Goal: Task Accomplishment & Management: Use online tool/utility

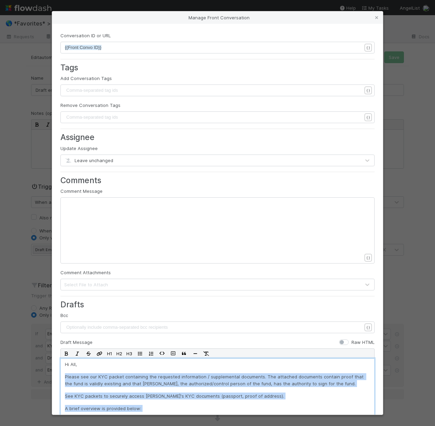
scroll to position [167, 0]
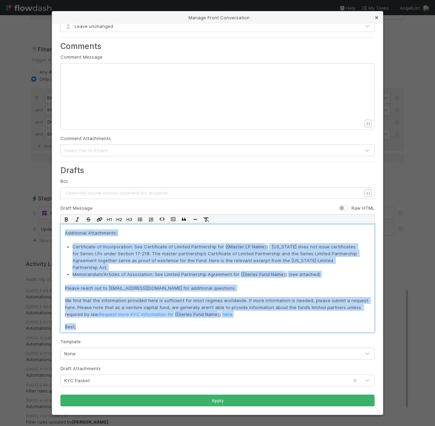
click at [377, 17] on icon at bounding box center [376, 18] width 7 height 4
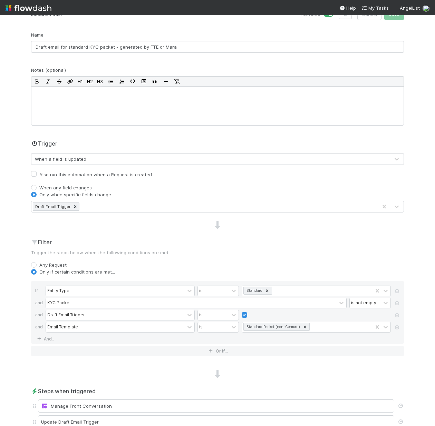
scroll to position [0, 0]
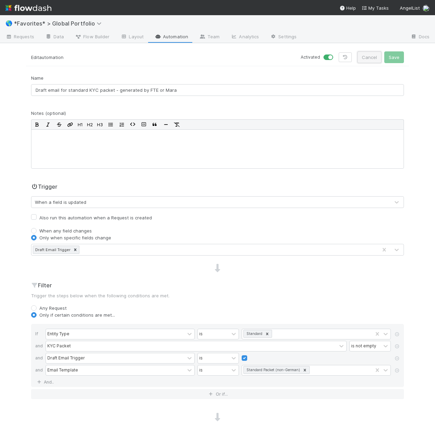
click at [368, 57] on button "Cancel" at bounding box center [369, 57] width 24 height 12
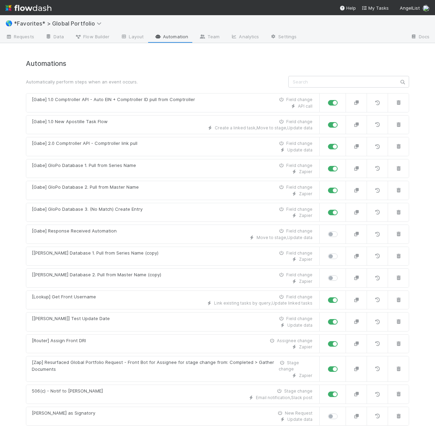
click at [53, 36] on link "Data" at bounding box center [55, 37] width 30 height 11
click at [312, 86] on input "text" at bounding box center [348, 82] width 121 height 12
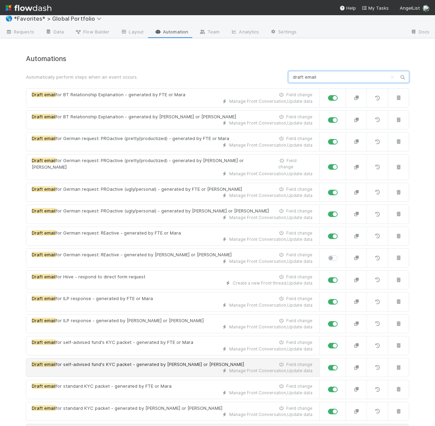
scroll to position [9, 0]
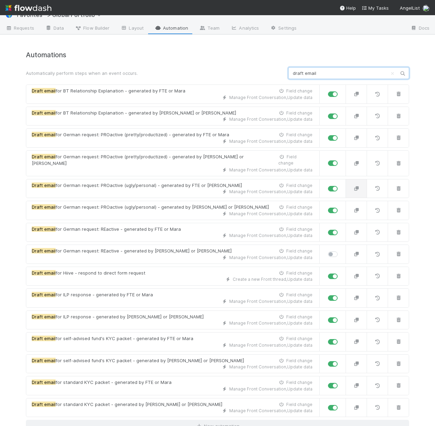
type input "draft email"
click at [353, 186] on icon "button" at bounding box center [356, 188] width 7 height 4
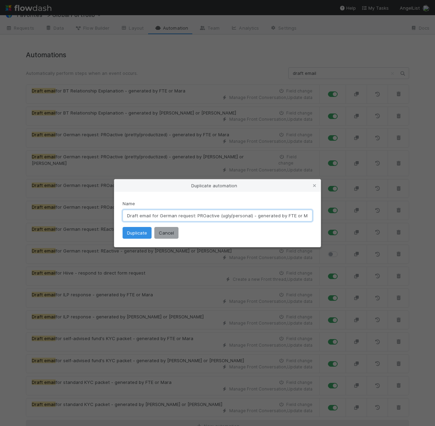
scroll to position [0, 17]
drag, startPoint x: 159, startPoint y: 216, endPoint x: 367, endPoint y: 220, distance: 208.1
click at [367, 220] on div "Duplicate automation Name Draft email for German request: PROactive (ugly/perso…" at bounding box center [217, 213] width 435 height 426
type input "Draft email for Indian IPOs and Secondary Sales"
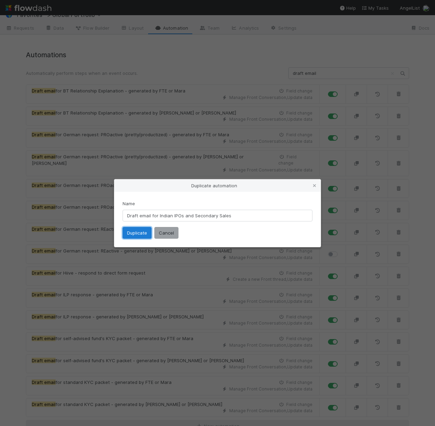
click at [137, 235] on button "Duplicate" at bounding box center [136, 233] width 29 height 12
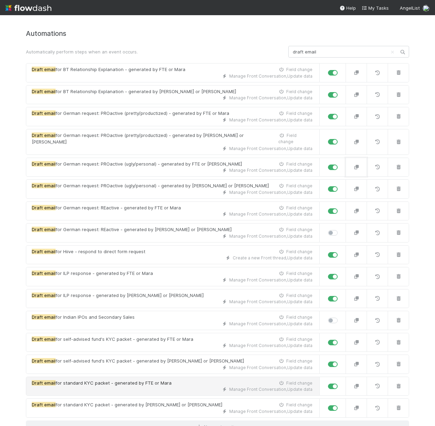
scroll to position [31, 0]
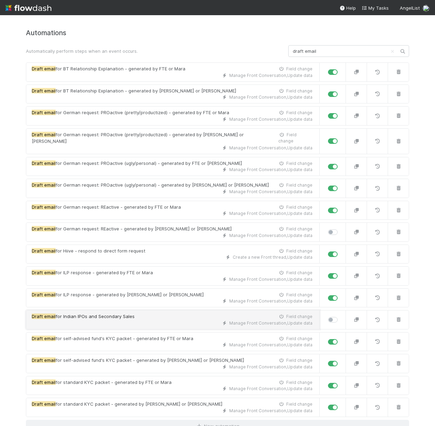
click at [109, 320] on div "Manage Front Conversation , Update data" at bounding box center [172, 323] width 281 height 6
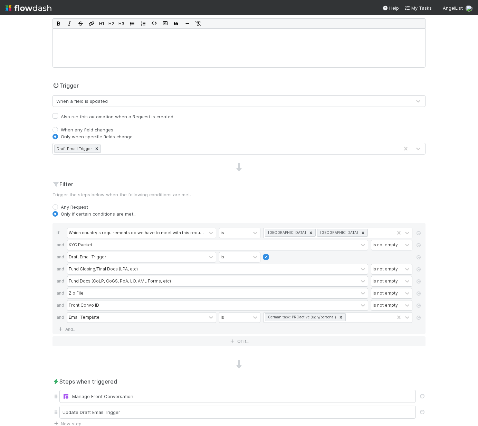
scroll to position [162, 0]
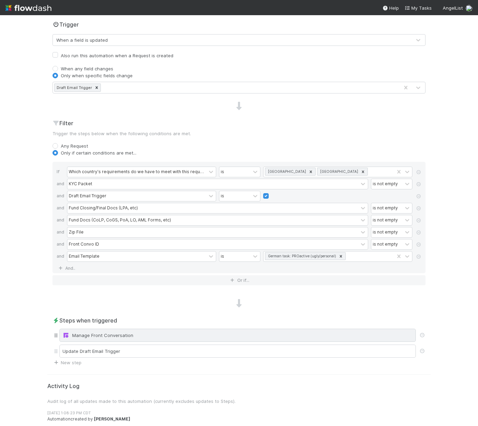
click at [141, 333] on div "Manage Front Conversation" at bounding box center [237, 335] width 350 height 7
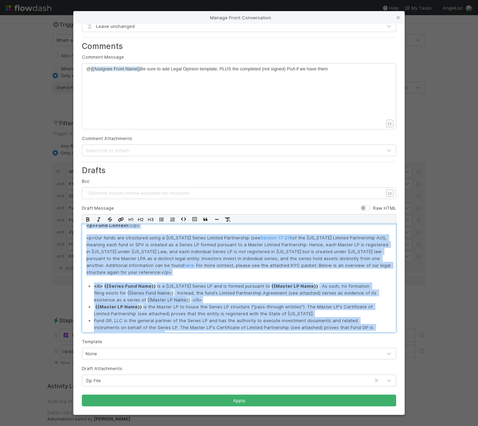
scroll to position [190, 0]
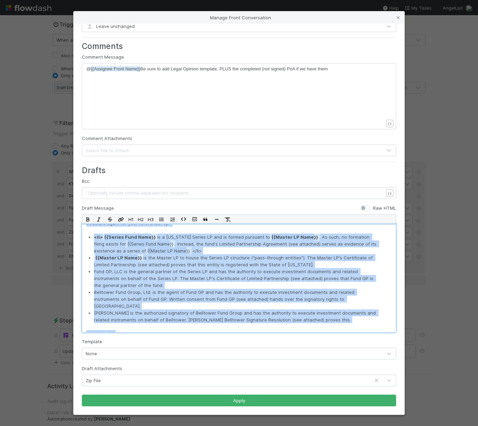
drag, startPoint x: 84, startPoint y: 231, endPoint x: 301, endPoint y: 337, distance: 241.4
click at [301, 338] on form "Conversation ID or URL xxxxxxxxxx {{Front Convo ID}} { } Tags Add Conversation …" at bounding box center [239, 152] width 314 height 509
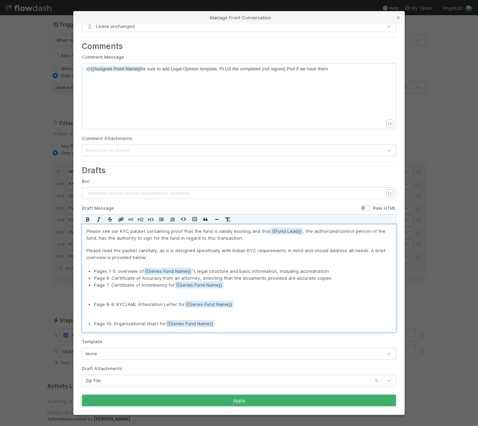
scroll to position [52, 0]
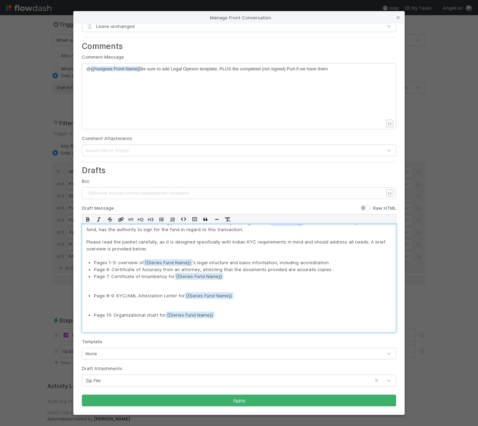
click at [111, 283] on p "Page 7: Certificate of Incumbency for {{Series Fund Name" at bounding box center [237, 282] width 286 height 19
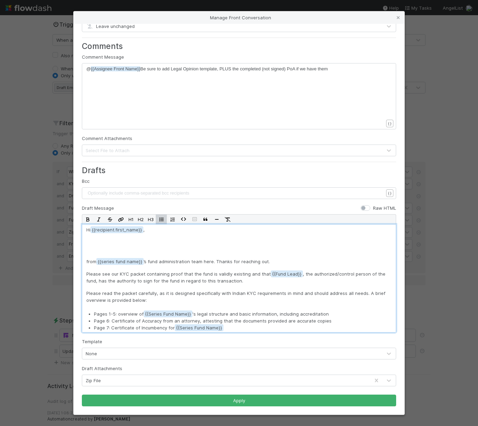
scroll to position [0, 0]
click at [96, 244] on p at bounding box center [238, 246] width 305 height 14
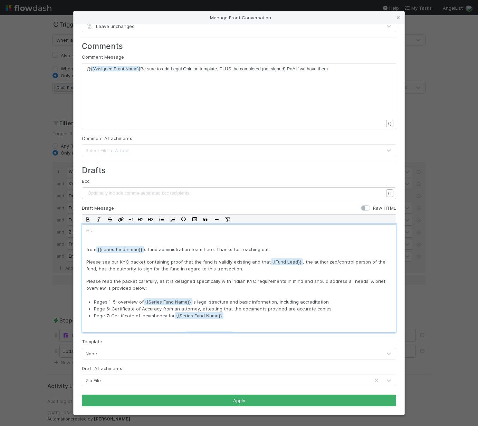
click at [88, 237] on p "Hi," at bounding box center [238, 234] width 305 height 14
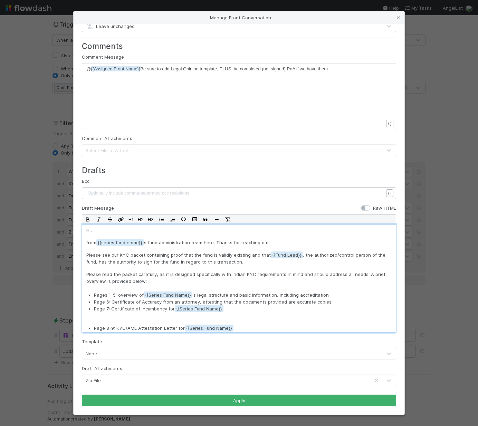
click at [87, 242] on p "from {{series fund name ’s fund administration team here. Thanks for reaching o…" at bounding box center [238, 242] width 305 height 7
click at [93, 243] on span "{{ from {{series fund name" at bounding box center [117, 242] width 63 height 7
click at [101, 231] on p "Hi," at bounding box center [238, 230] width 305 height 7
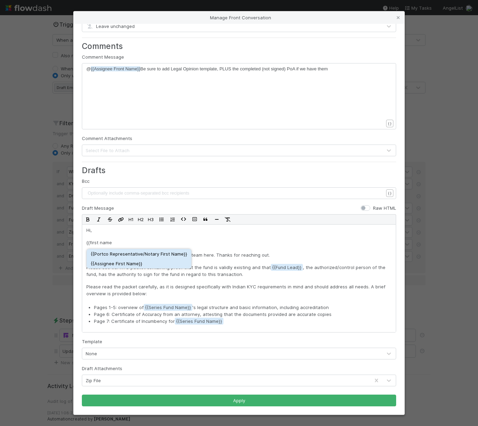
click at [124, 263] on div "{{ Assignee First Name }}" at bounding box center [139, 263] width 96 height 7
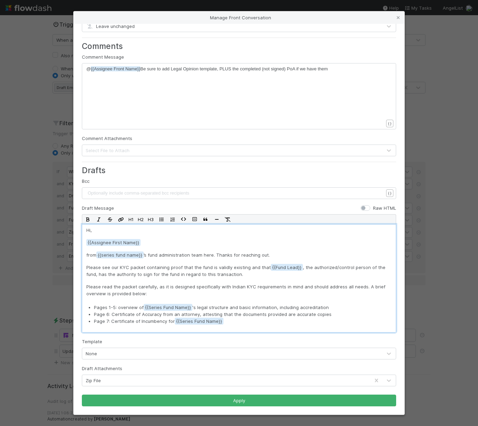
click at [85, 254] on div "Hi, {{Assignee First Name from {{series fund name ’s fund administration team h…" at bounding box center [239, 278] width 314 height 108
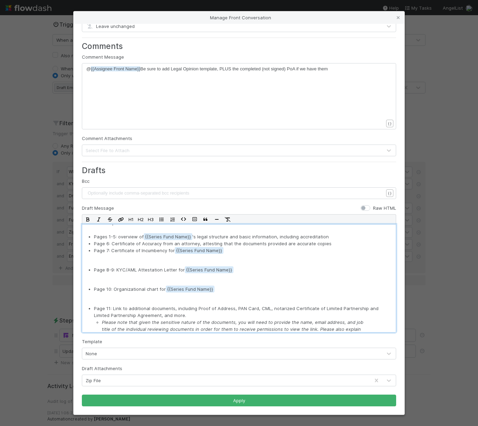
scroll to position [115, 0]
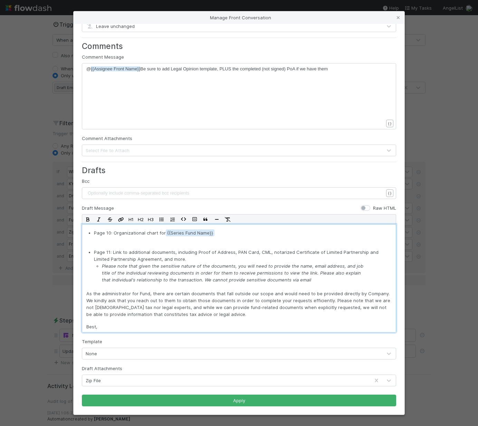
click at [111, 325] on p "Best," at bounding box center [238, 326] width 305 height 7
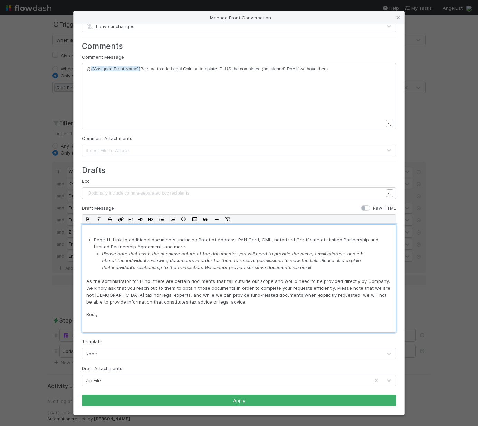
scroll to position [127, 0]
click at [115, 366] on div "{{ Assignee First Name }}" at bounding box center [117, 367] width 53 height 7
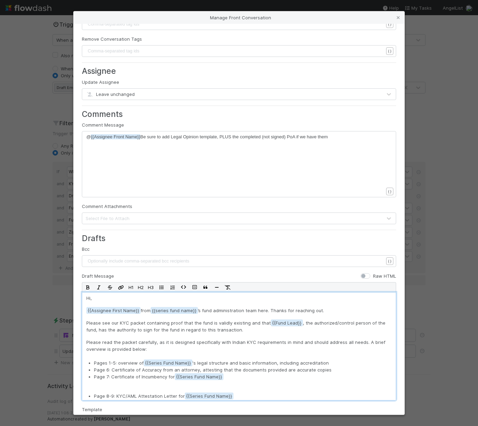
scroll to position [84, 0]
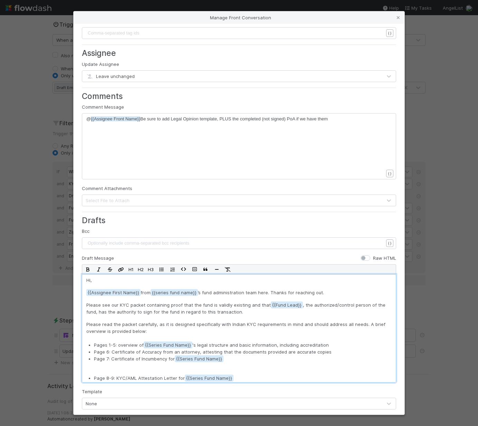
click at [149, 122] on pre "@ {{Assignee Front Name}} Be sure to add Legal Opinion template, PLUS the compl…" at bounding box center [237, 119] width 302 height 7
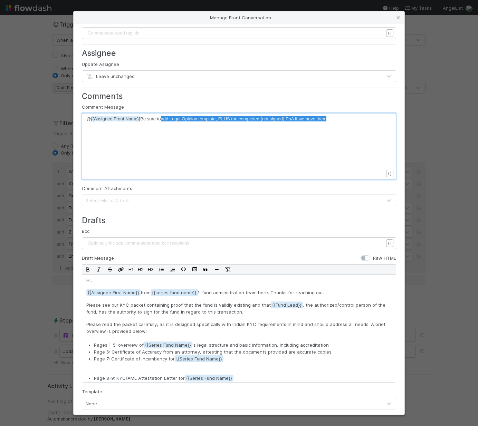
type textarea "to add Legal Opinion template, PLUS the completed (not signed) PoA if we have t…"
drag, startPoint x: 337, startPoint y: 120, endPoint x: 157, endPoint y: 118, distance: 180.1
type textarea "the entire checklist is compel"
type textarea "lete"
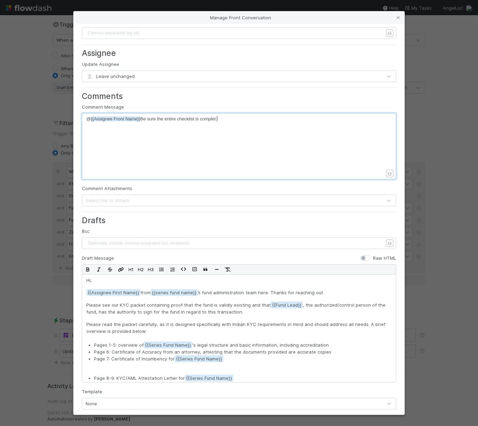
scroll to position [2, 7]
type textarea "to complete the Fu"
type textarea "full GU"
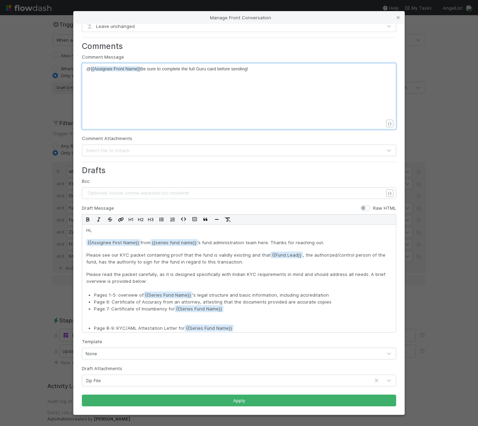
scroll to position [127, 0]
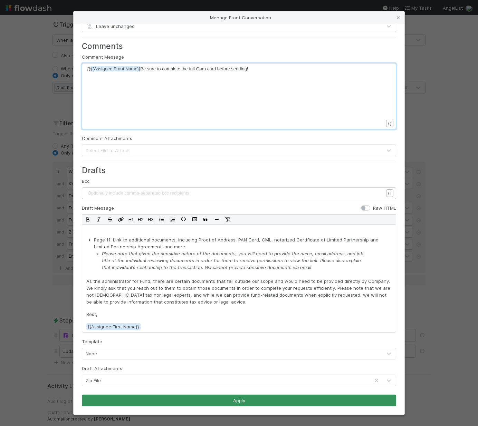
type textarea "uru card before sending!"
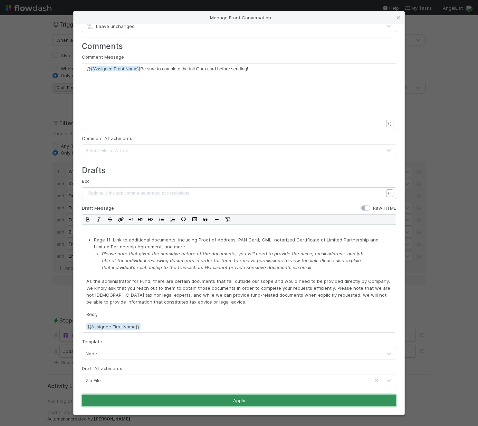
click at [191, 400] on button "Apply" at bounding box center [239, 401] width 314 height 12
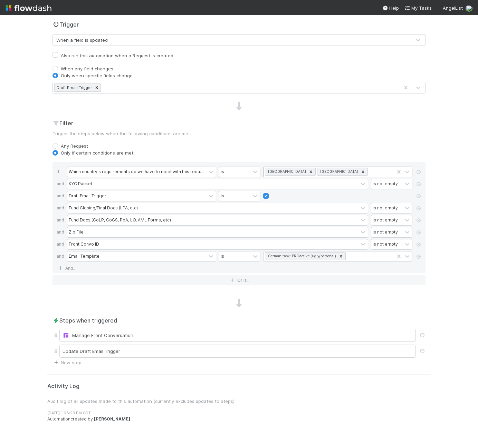
click at [310, 171] on icon at bounding box center [311, 171] width 2 height 2
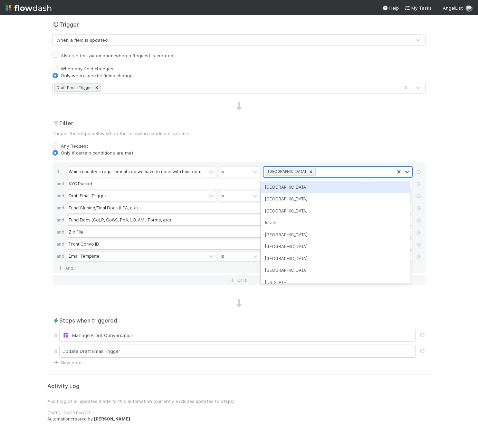
click at [307, 171] on div at bounding box center [311, 171] width 8 height 7
type input "india"
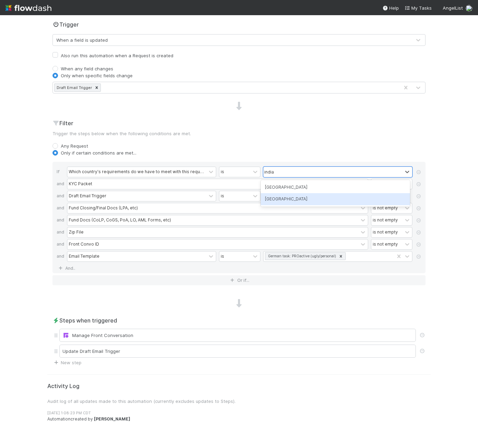
click at [282, 199] on div "[GEOGRAPHIC_DATA]" at bounding box center [335, 199] width 149 height 12
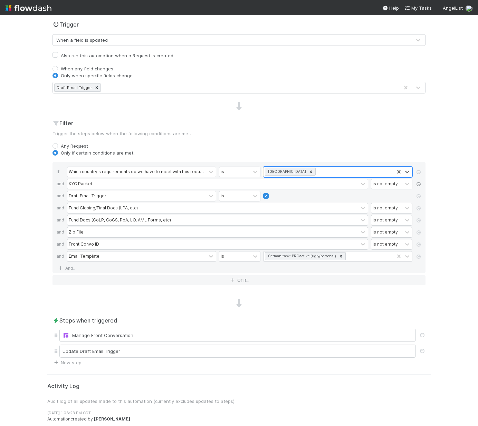
click at [415, 183] on icon at bounding box center [418, 184] width 7 height 4
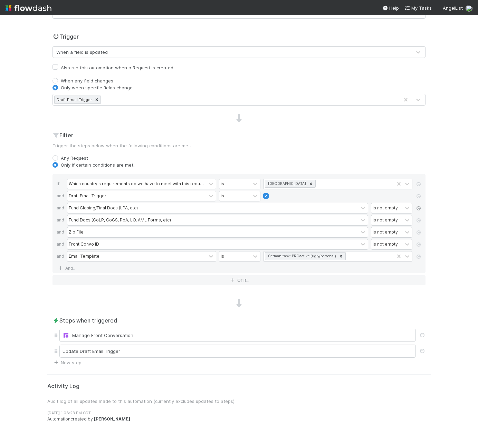
click at [415, 209] on icon at bounding box center [418, 208] width 7 height 4
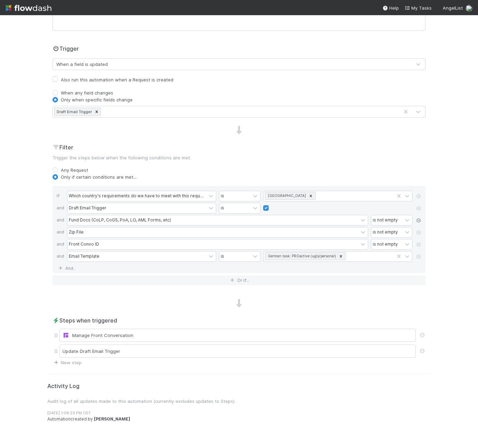
click at [416, 222] on icon at bounding box center [418, 220] width 7 height 4
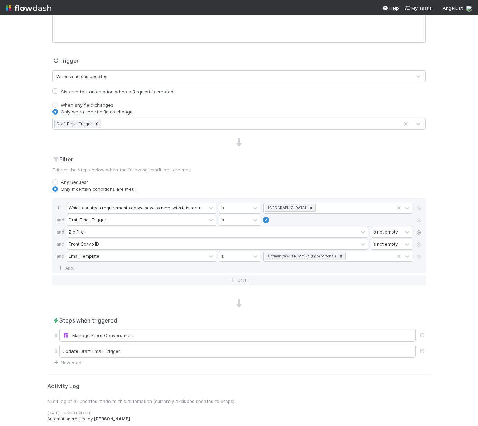
click at [415, 233] on icon at bounding box center [418, 233] width 7 height 4
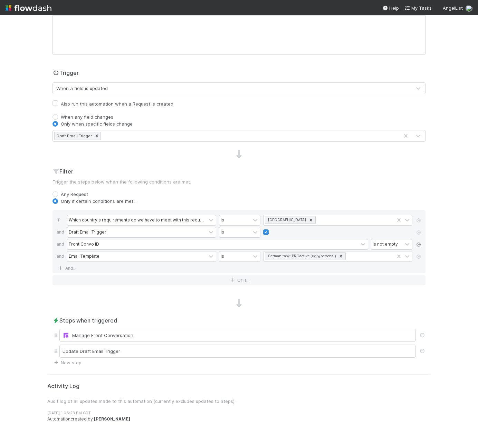
scroll to position [114, 0]
click at [338, 257] on icon at bounding box center [340, 256] width 5 height 5
click at [418, 201] on div "Only if certain conditions are met..." at bounding box center [238, 201] width 373 height 7
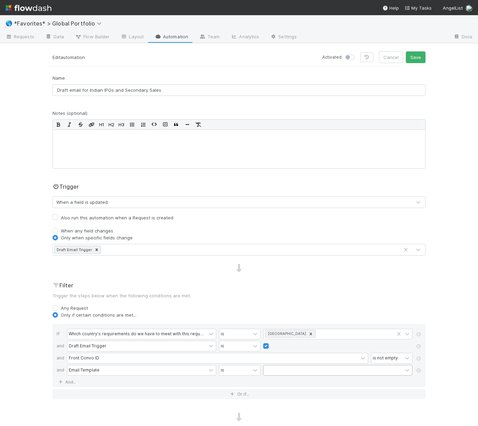
click at [357, 54] on label at bounding box center [357, 54] width 0 height 0
click at [350, 57] on input "checkbox" at bounding box center [348, 57] width 6 height 6
checkbox input "true"
click at [417, 62] on button "Save" at bounding box center [415, 57] width 20 height 12
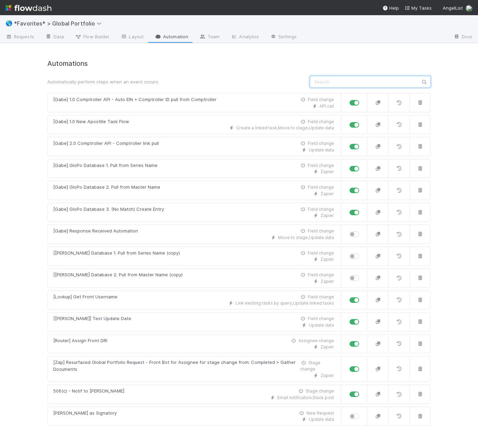
click at [322, 78] on input "text" at bounding box center [370, 82] width 121 height 12
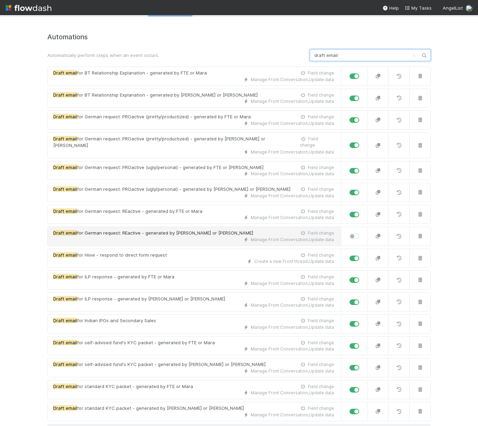
scroll to position [31, 0]
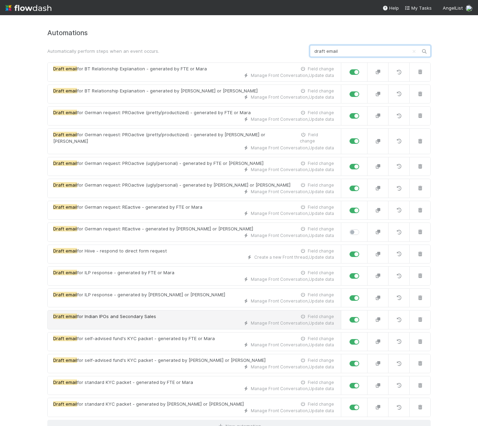
type input "draft email"
click at [134, 320] on div "Manage Front Conversation , Update data" at bounding box center [193, 323] width 281 height 6
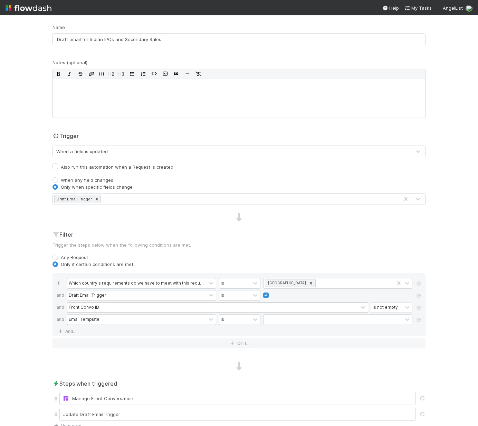
scroll to position [145, 0]
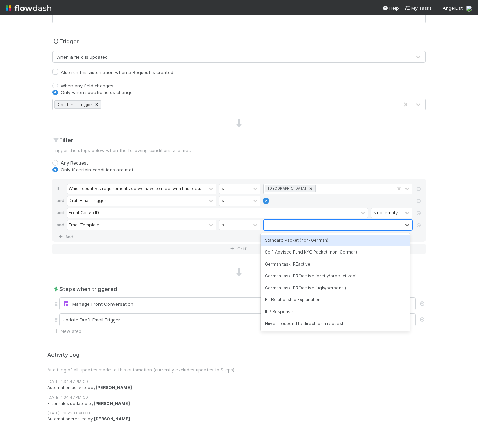
click at [303, 227] on div at bounding box center [332, 225] width 139 height 10
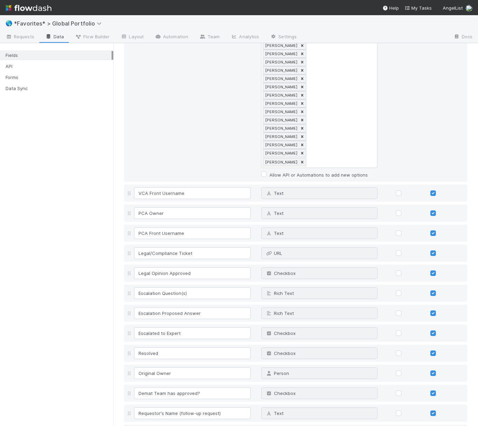
scroll to position [5868, 0]
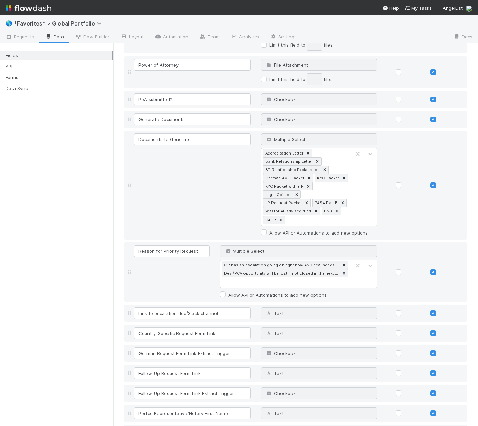
type input "Indian IPOs and Secondary Sales"
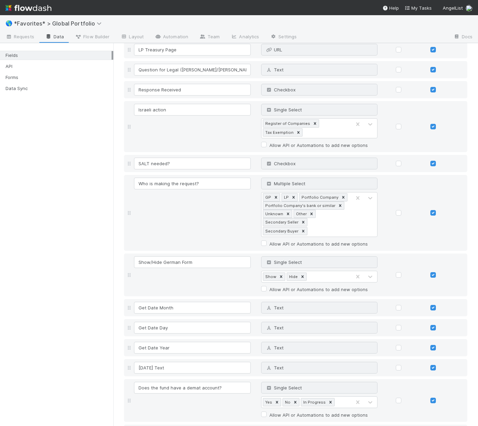
scroll to position [1559, 0]
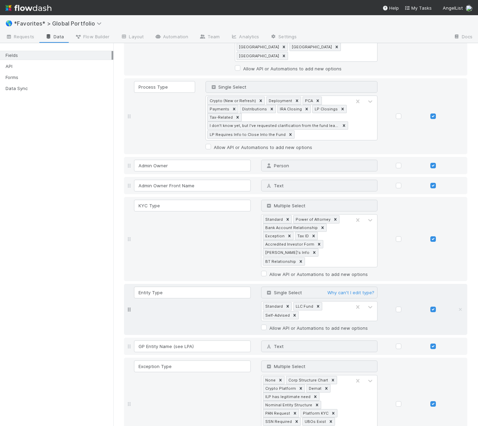
click at [323, 302] on div "Standard LLC Fund Self-Advised" at bounding box center [306, 311] width 90 height 19
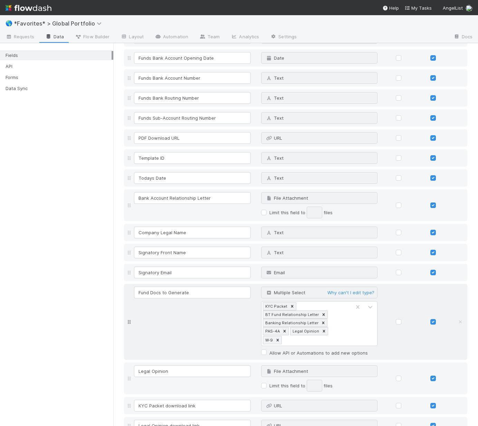
scroll to position [5554, 0]
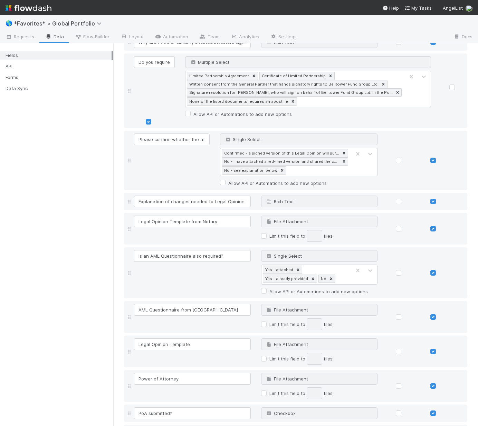
type input "Indian IPO and Secondary Sale KYC Packet"
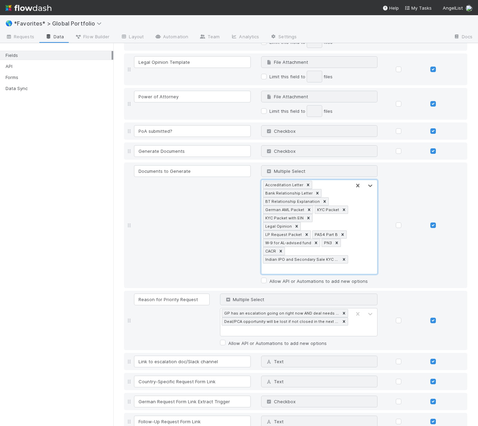
scroll to position [7873, 0]
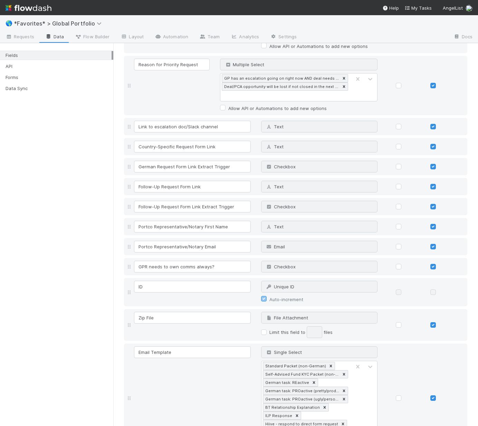
scroll to position [5681, 0]
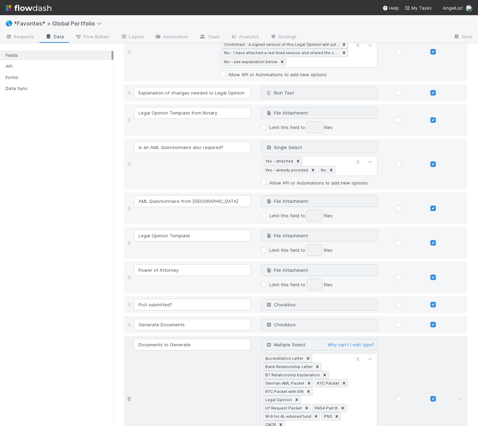
click at [267, 354] on div "Accreditation Letter Bank Relationship Letter BT Relationship Explanation Germa…" at bounding box center [306, 401] width 90 height 94
type input "Limited PoA: Indian IPOs and Secondary Sales"
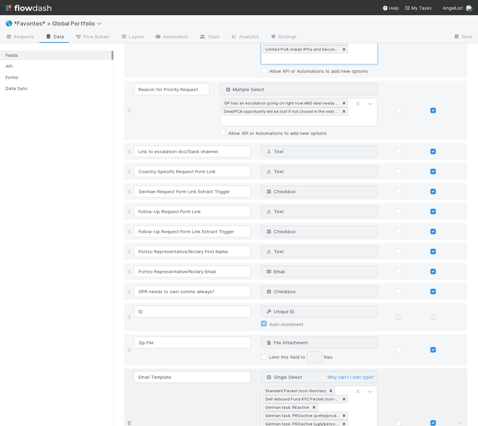
scroll to position [7900, 0]
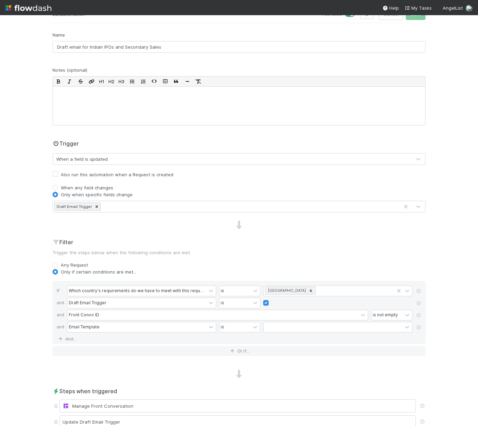
scroll to position [145, 0]
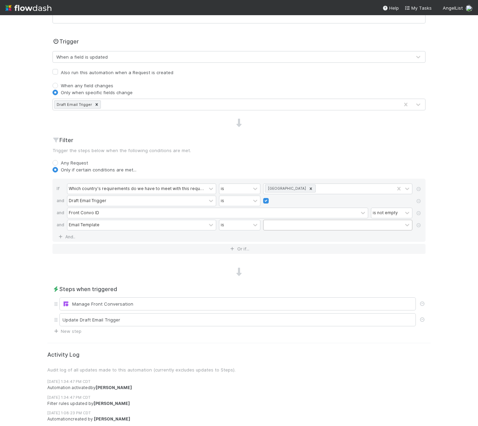
click at [314, 228] on div at bounding box center [332, 225] width 139 height 10
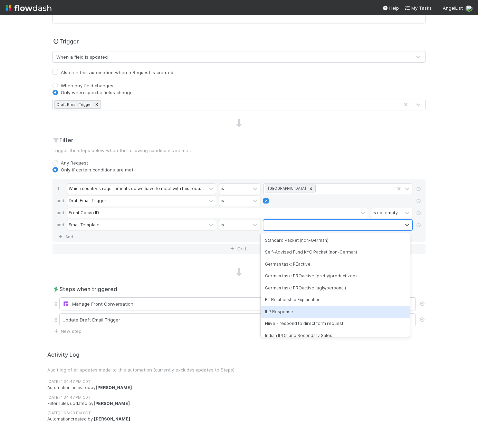
scroll to position [6, 0]
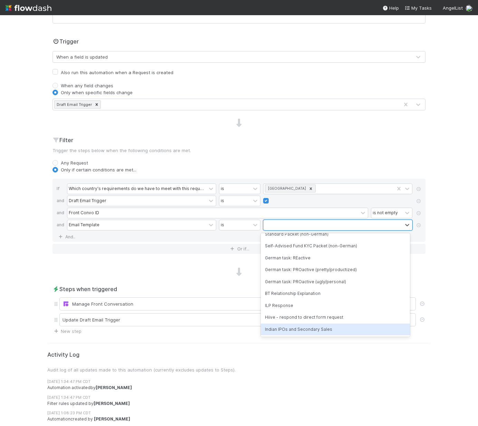
click at [301, 329] on div "Indian IPOs and Secondary Sales" at bounding box center [335, 330] width 149 height 12
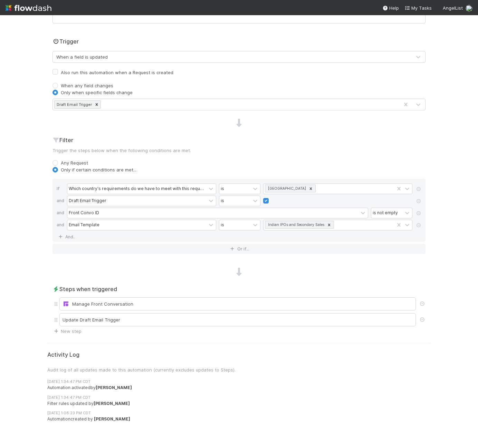
click at [353, 154] on p "Trigger the steps below when the following conditions are met." at bounding box center [238, 150] width 373 height 7
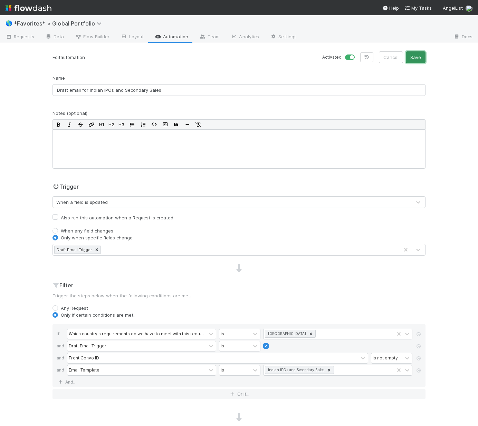
click at [420, 53] on button "Save" at bounding box center [415, 57] width 20 height 12
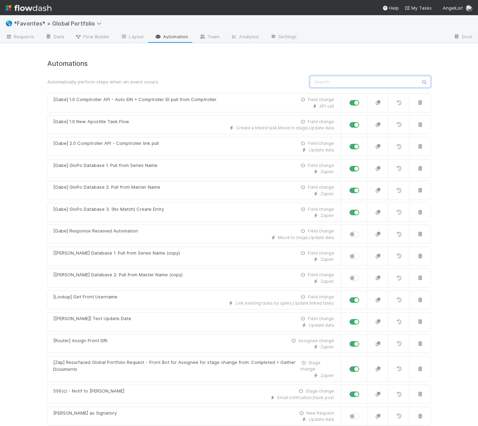
click at [374, 78] on input "text" at bounding box center [370, 82] width 121 height 12
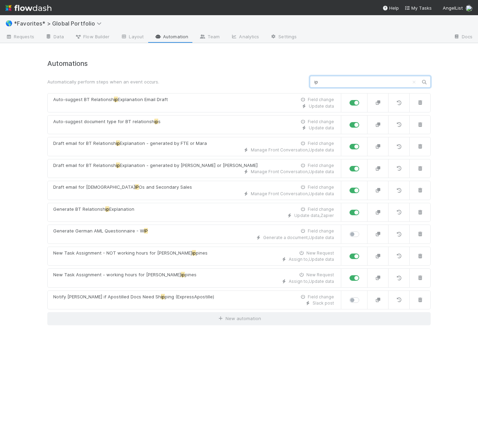
type input "i"
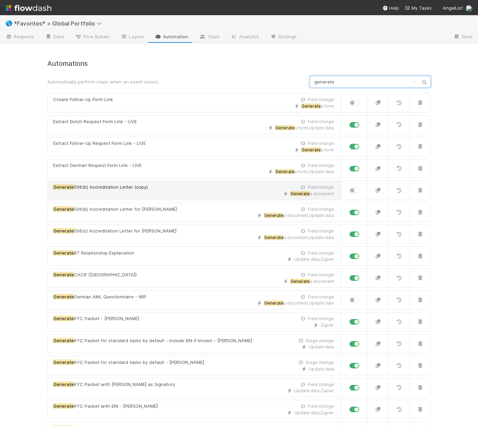
scroll to position [229, 0]
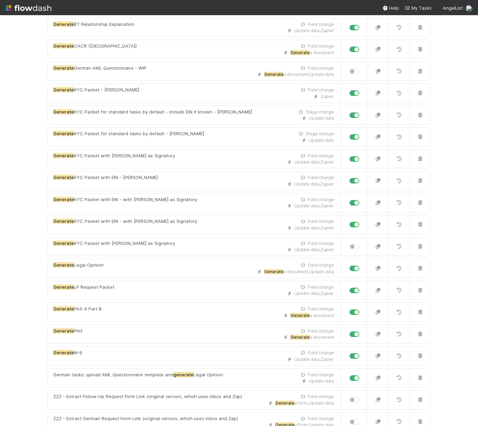
type input "generate"
click at [362, 221] on label at bounding box center [362, 221] width 0 height 0
click at [350, 226] on input "checkbox" at bounding box center [352, 224] width 6 height 6
checkbox input "false"
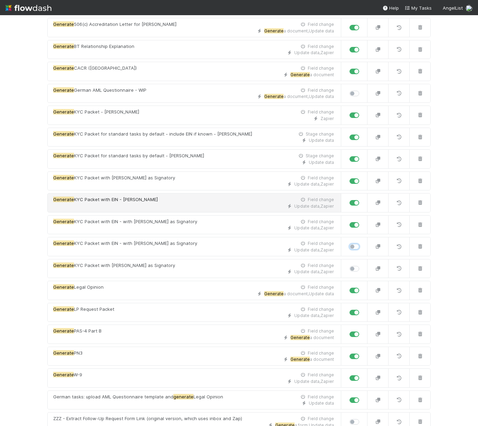
scroll to position [170, 0]
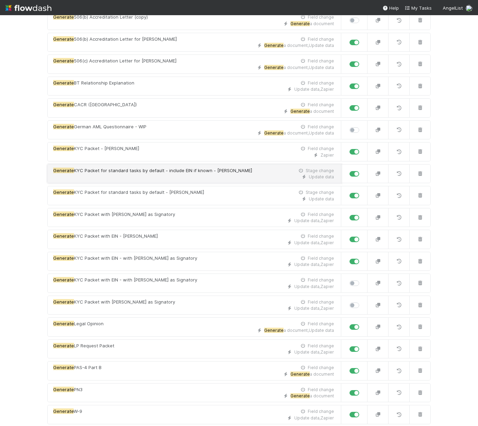
click at [202, 169] on span "KYC Packet for standard tasks by default - include EIN if known - Josh" at bounding box center [163, 171] width 178 height 6
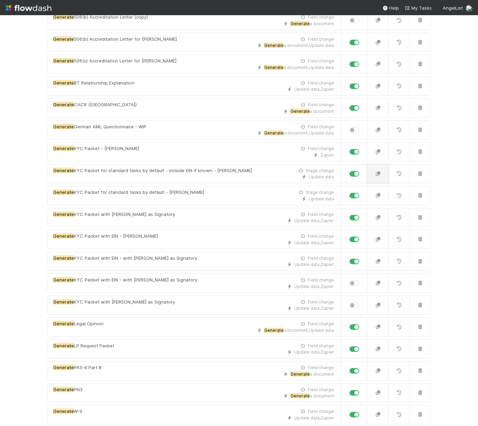
click at [371, 170] on button "button" at bounding box center [377, 173] width 21 height 19
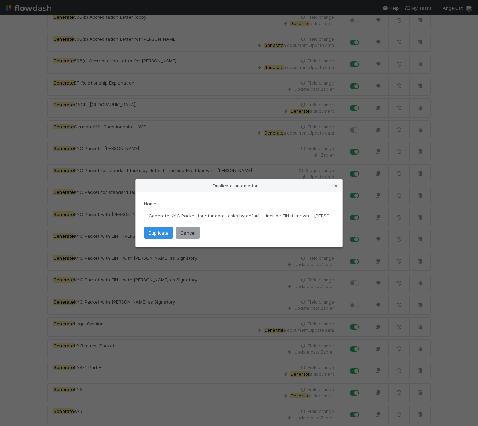
click at [333, 185] on icon at bounding box center [335, 186] width 7 height 4
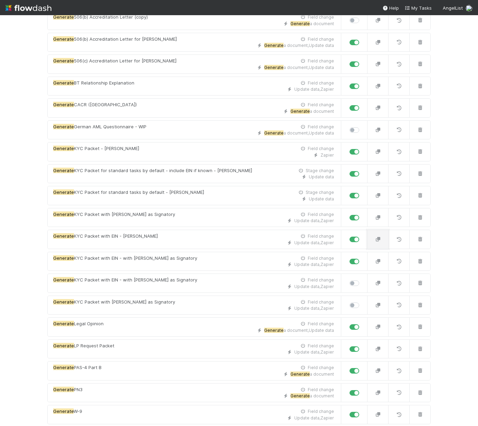
click at [374, 239] on icon "button" at bounding box center [377, 239] width 7 height 4
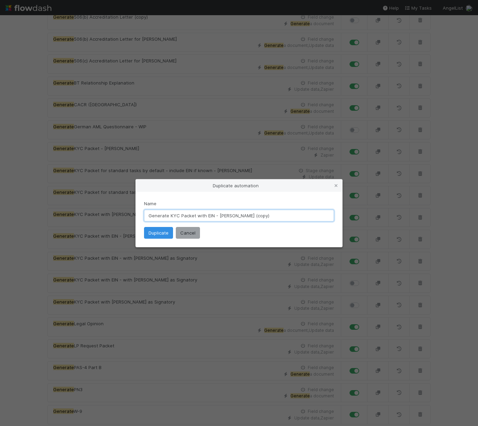
drag, startPoint x: 251, startPoint y: 218, endPoint x: 170, endPoint y: 216, distance: 81.5
click at [170, 216] on input "Generate KYC Packet with EIN - Josh (copy)" at bounding box center [239, 216] width 190 height 12
type input "Generate Indian IPO and Secondary Sale KYC Packet"
click at [157, 233] on button "Duplicate" at bounding box center [158, 233] width 29 height 12
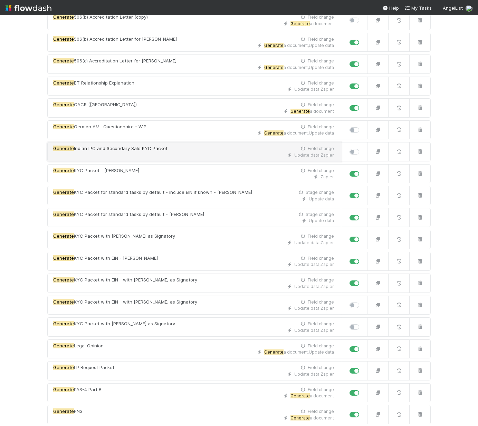
click at [206, 154] on div "Update data , Zapier" at bounding box center [193, 155] width 281 height 6
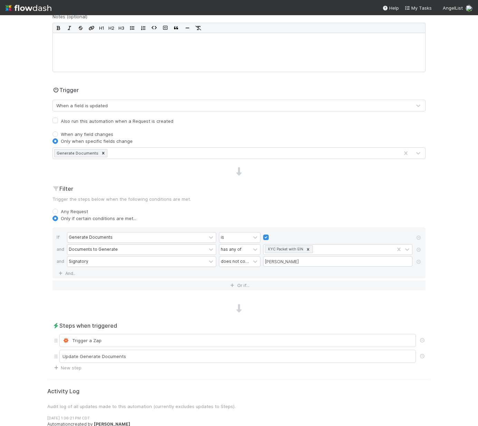
scroll to position [102, 0]
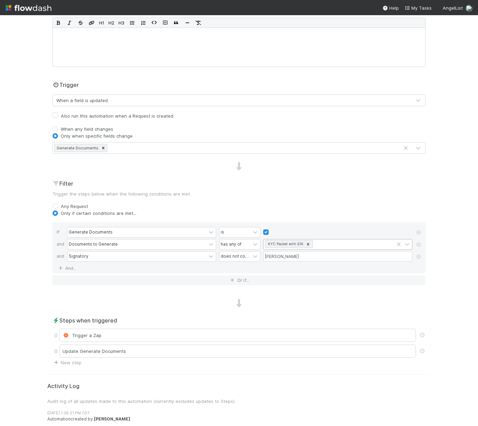
click at [307, 243] on icon at bounding box center [308, 244] width 2 height 2
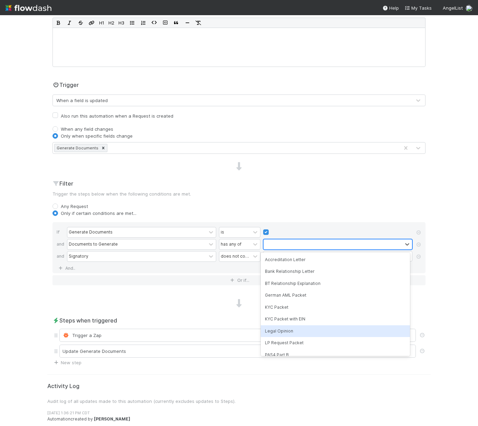
scroll to position [66, 0]
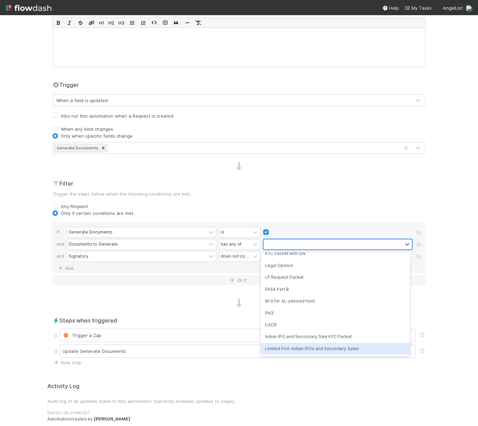
click at [314, 348] on div "Limited PoA: Indian IPOs and Secondary Sales" at bounding box center [335, 349] width 149 height 12
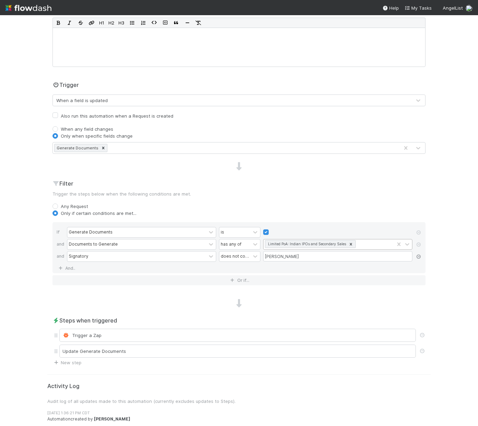
click at [415, 257] on icon at bounding box center [418, 257] width 7 height 4
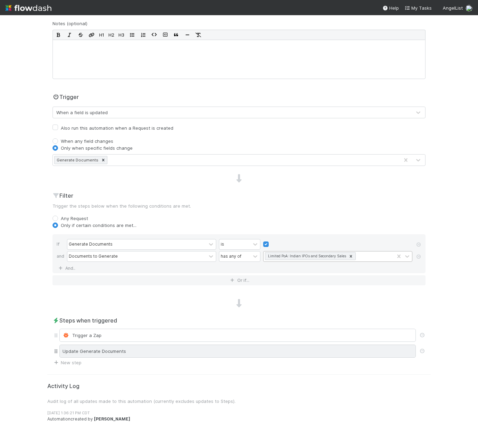
click at [148, 354] on div "Update Generate Documents" at bounding box center [237, 351] width 356 height 13
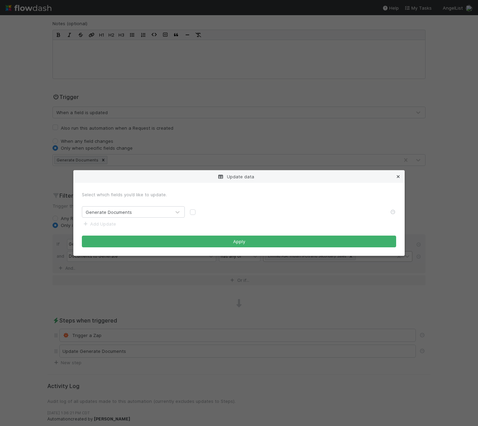
click at [397, 176] on icon at bounding box center [397, 177] width 7 height 4
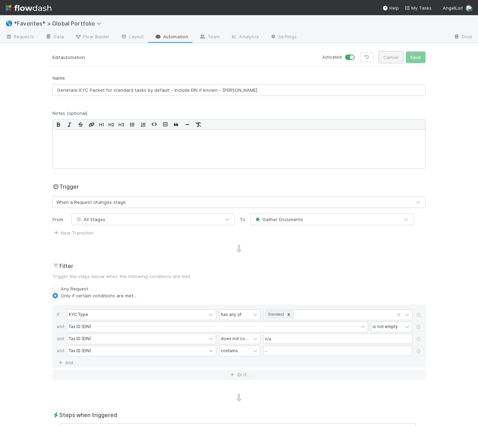
click at [388, 62] on button "Cancel" at bounding box center [391, 57] width 24 height 12
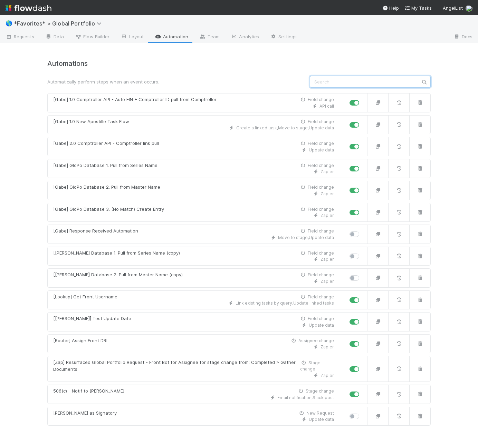
click at [328, 82] on input "text" at bounding box center [370, 82] width 121 height 12
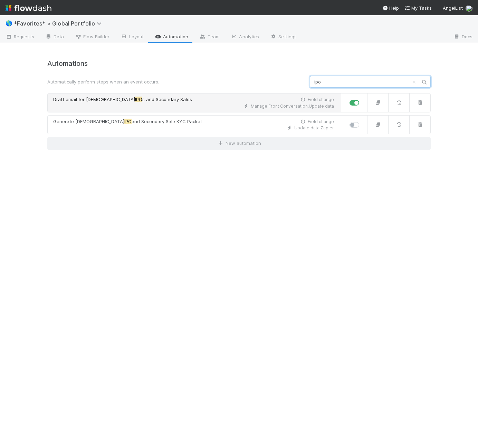
type input "ipo"
click at [172, 105] on div "Manage Front Conversation , Update data" at bounding box center [193, 106] width 281 height 6
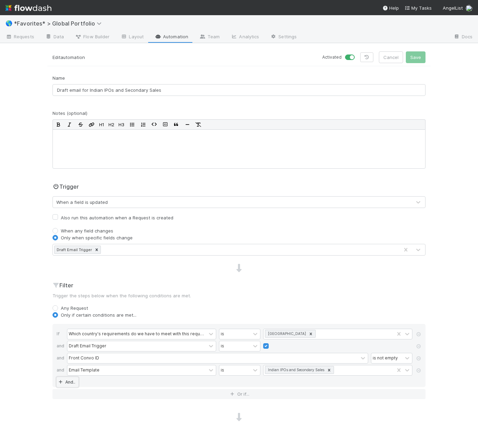
click at [69, 379] on link "And.." at bounding box center [68, 382] width 22 height 10
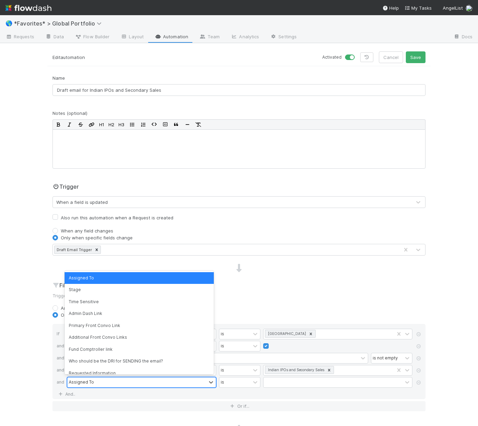
click at [119, 380] on div "Assigned To" at bounding box center [136, 382] width 139 height 10
type input "k"
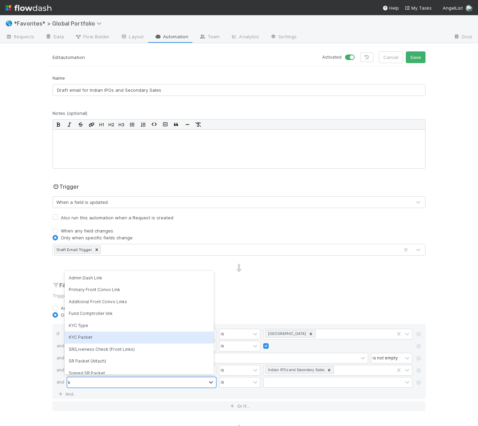
click at [94, 335] on div "KYC Packet" at bounding box center [139, 338] width 149 height 12
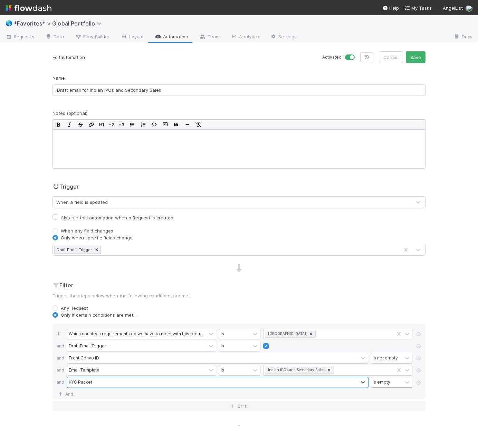
click at [380, 382] on div "is empty" at bounding box center [381, 382] width 18 height 6
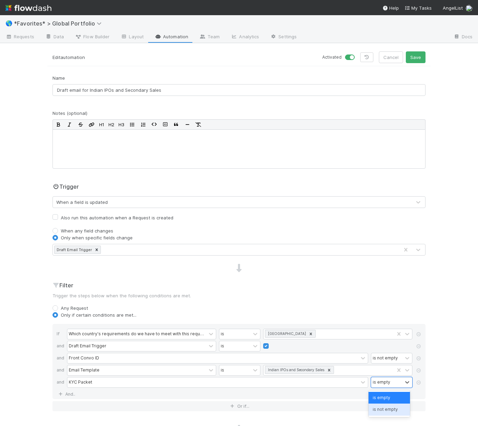
click at [395, 411] on div "is not empty" at bounding box center [388, 410] width 41 height 12
click at [365, 310] on div "Any Request" at bounding box center [238, 308] width 373 height 7
click at [411, 55] on button "Save" at bounding box center [415, 57] width 20 height 12
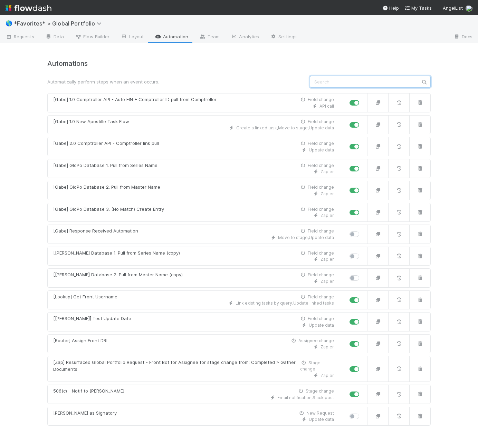
click at [351, 78] on input "text" at bounding box center [370, 82] width 121 height 12
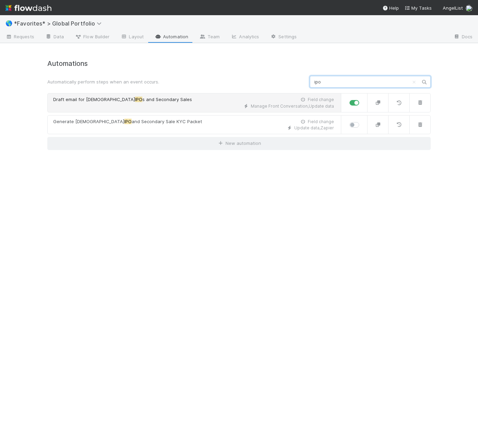
type input "ipo"
click at [192, 107] on div "Manage Front Conversation , Update data" at bounding box center [193, 106] width 281 height 6
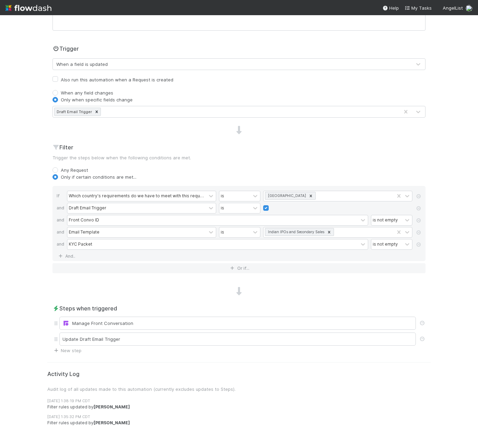
scroll to position [188, 0]
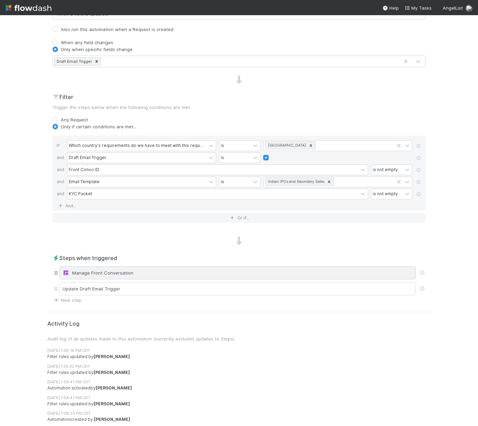
click at [107, 269] on div "Manage Front Conversation" at bounding box center [237, 272] width 350 height 7
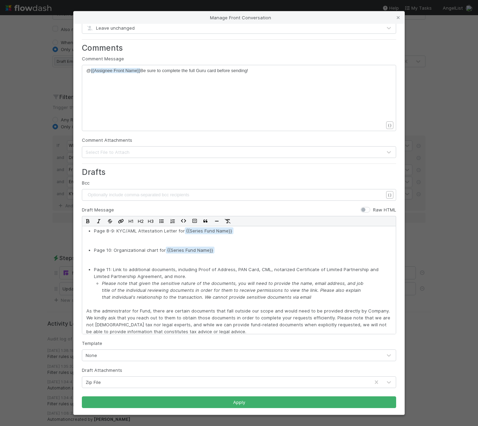
scroll to position [134, 0]
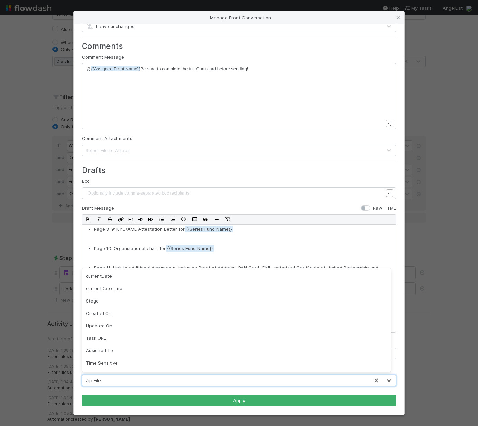
click at [109, 376] on div "Zip File" at bounding box center [225, 380] width 287 height 11
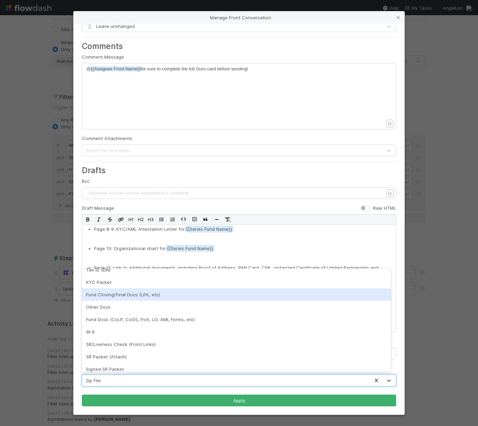
scroll to position [403, 0]
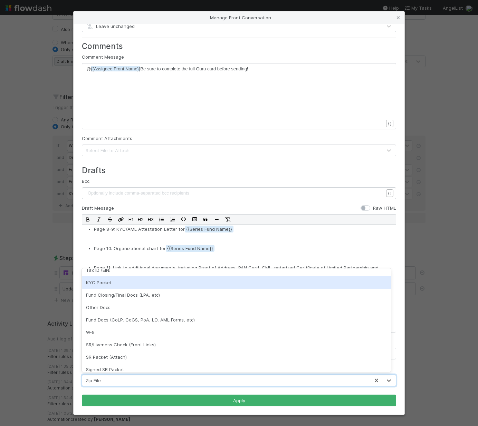
click at [110, 278] on div "KYC Packet" at bounding box center [236, 282] width 309 height 12
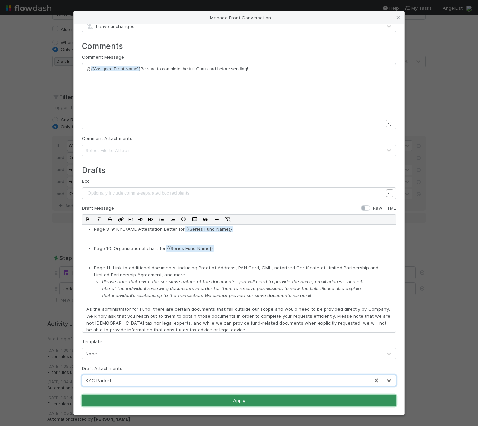
click at [212, 398] on button "Apply" at bounding box center [239, 401] width 314 height 12
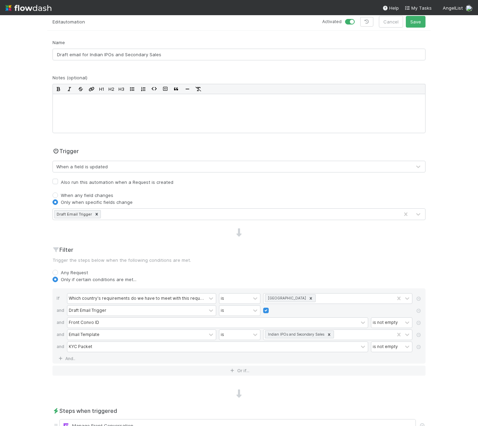
scroll to position [0, 0]
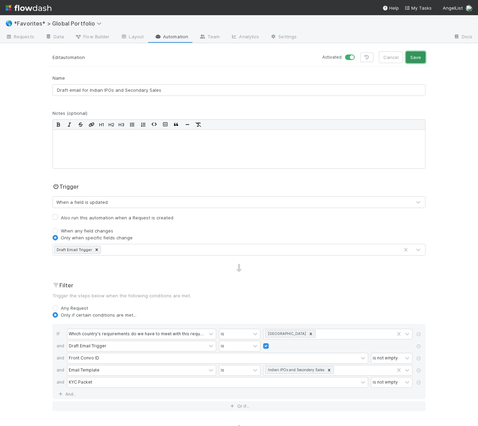
click at [415, 56] on button "Save" at bounding box center [415, 57] width 20 height 12
